Goal: Find specific page/section: Find specific page/section

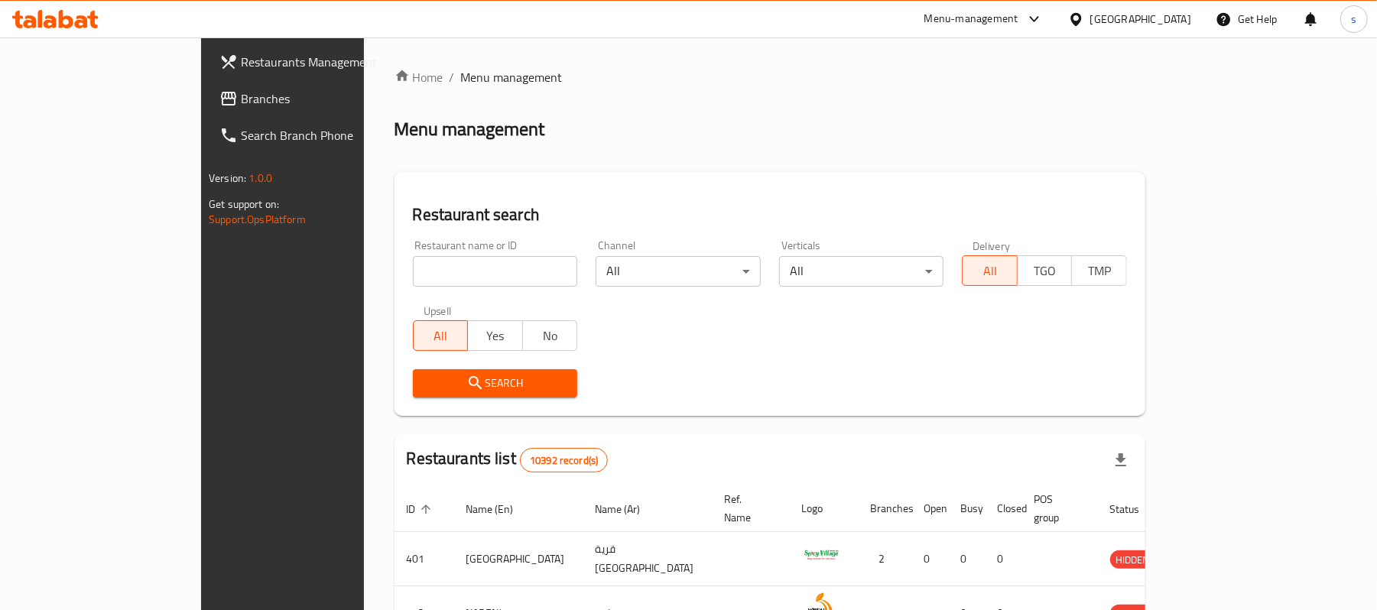
click at [1169, 23] on div "[GEOGRAPHIC_DATA]" at bounding box center [1141, 19] width 101 height 17
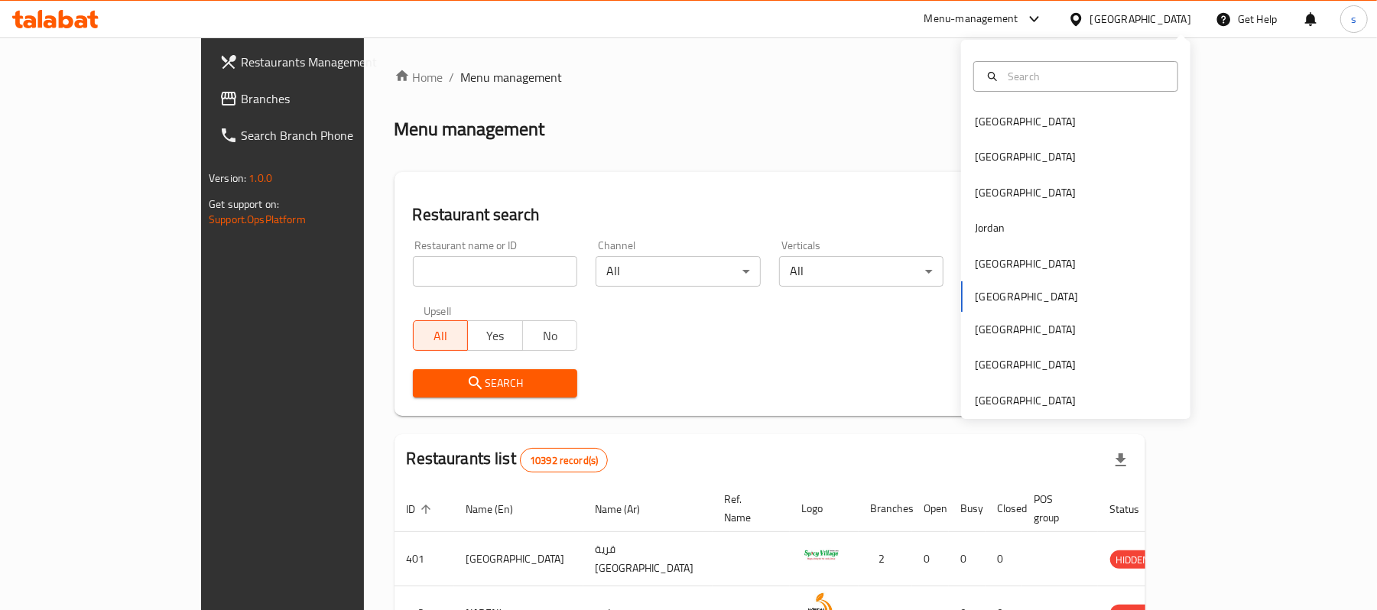
click at [886, 112] on div "Home / Menu management Menu management Restaurant search Restaurant name or ID …" at bounding box center [770, 557] width 751 height 979
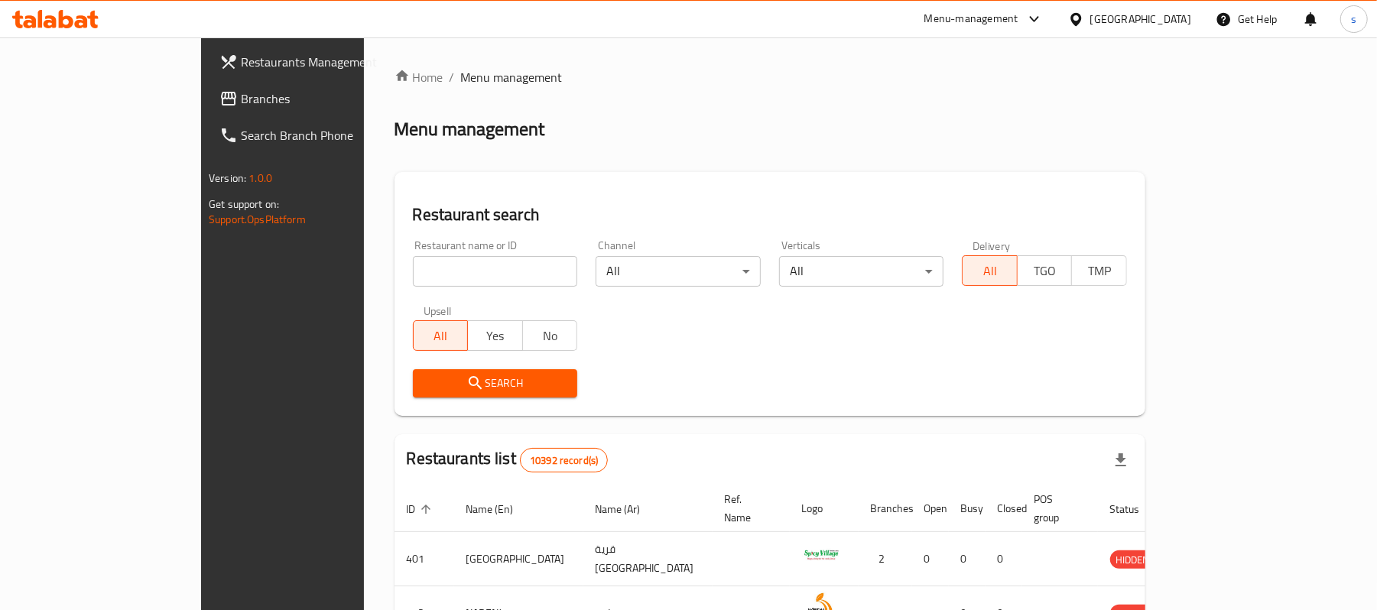
click at [1019, 19] on div "Menu-management" at bounding box center [972, 19] width 94 height 18
click at [944, 107] on div "Global Quality Control Center" at bounding box center [969, 103] width 134 height 17
